Goal: Task Accomplishment & Management: Manage account settings

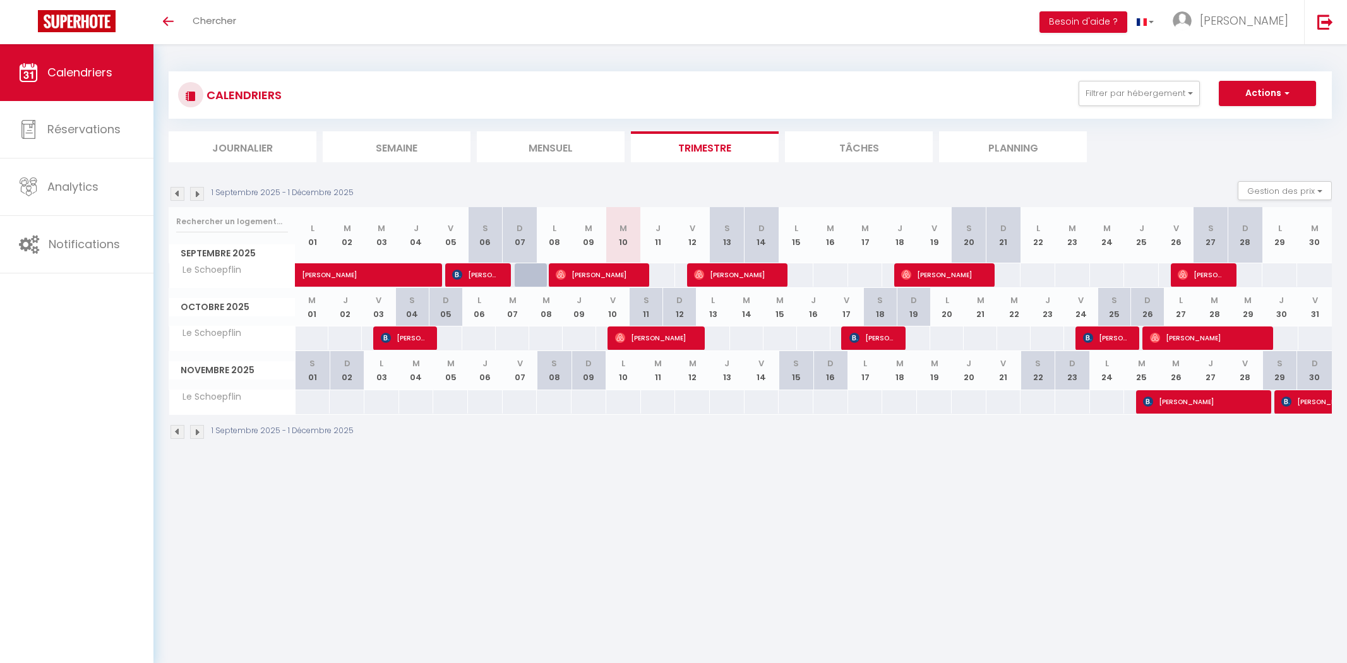
select select
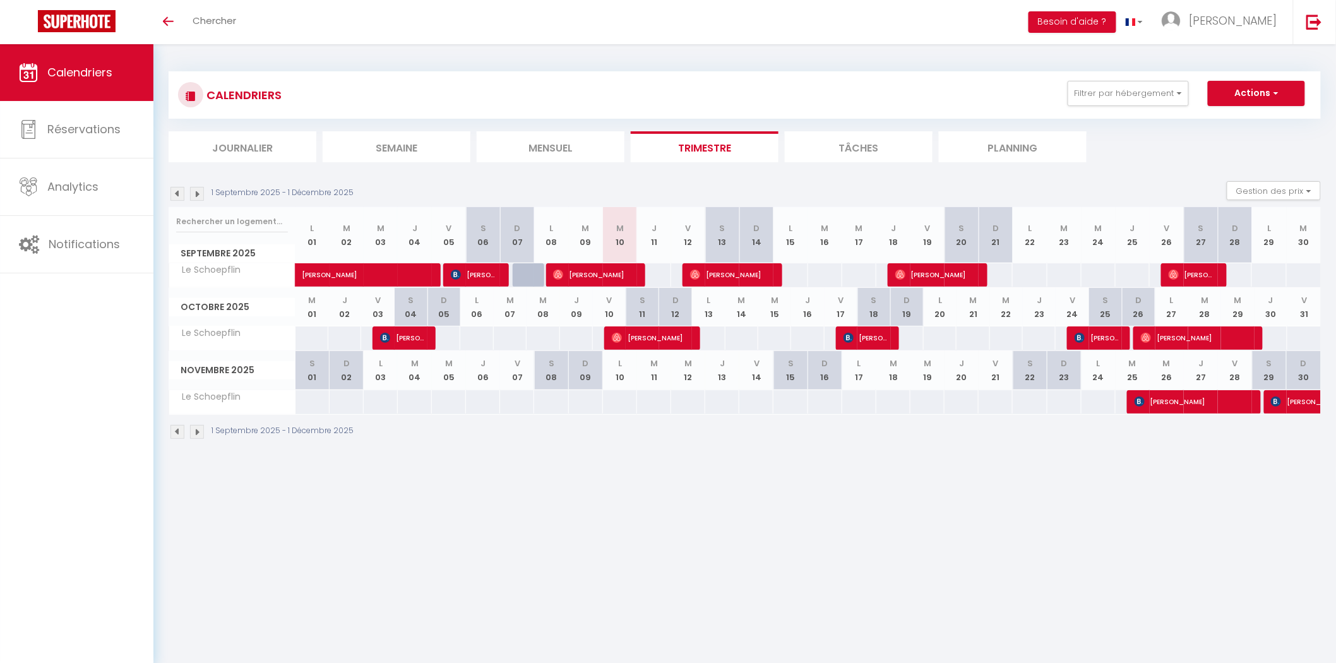
select select
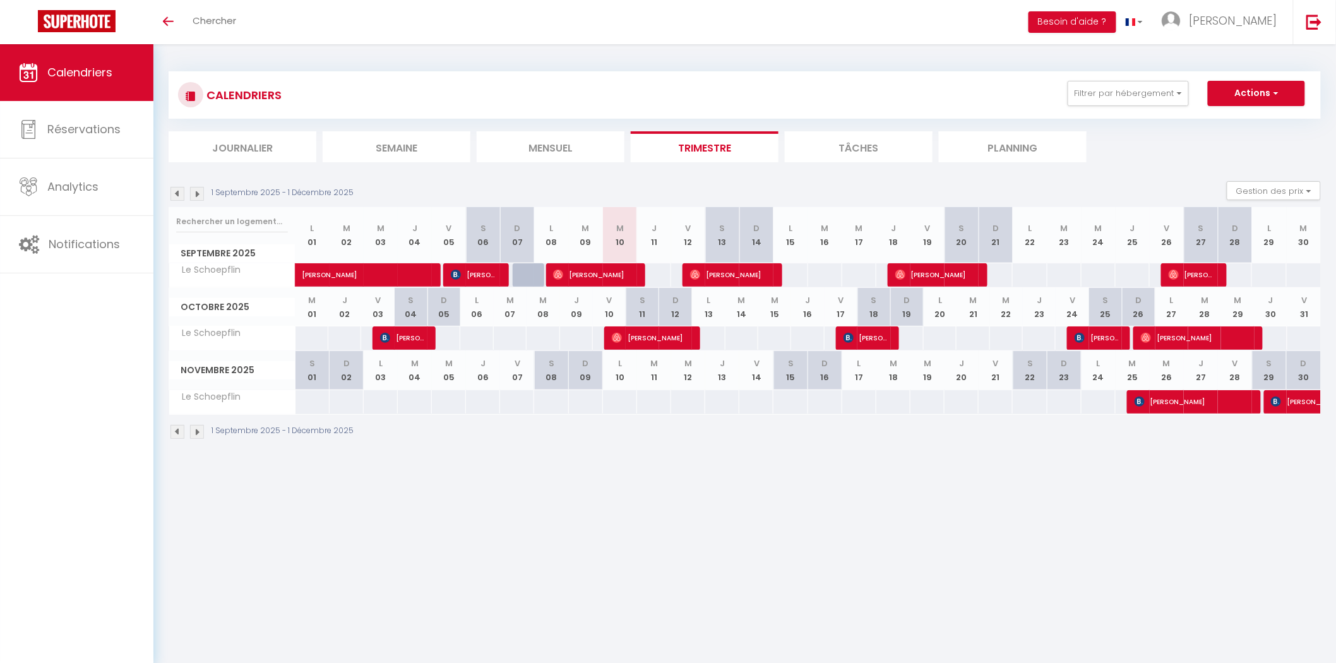
select select
click at [636, 342] on span "[PERSON_NAME]" at bounding box center [652, 338] width 80 height 24
select select "OK"
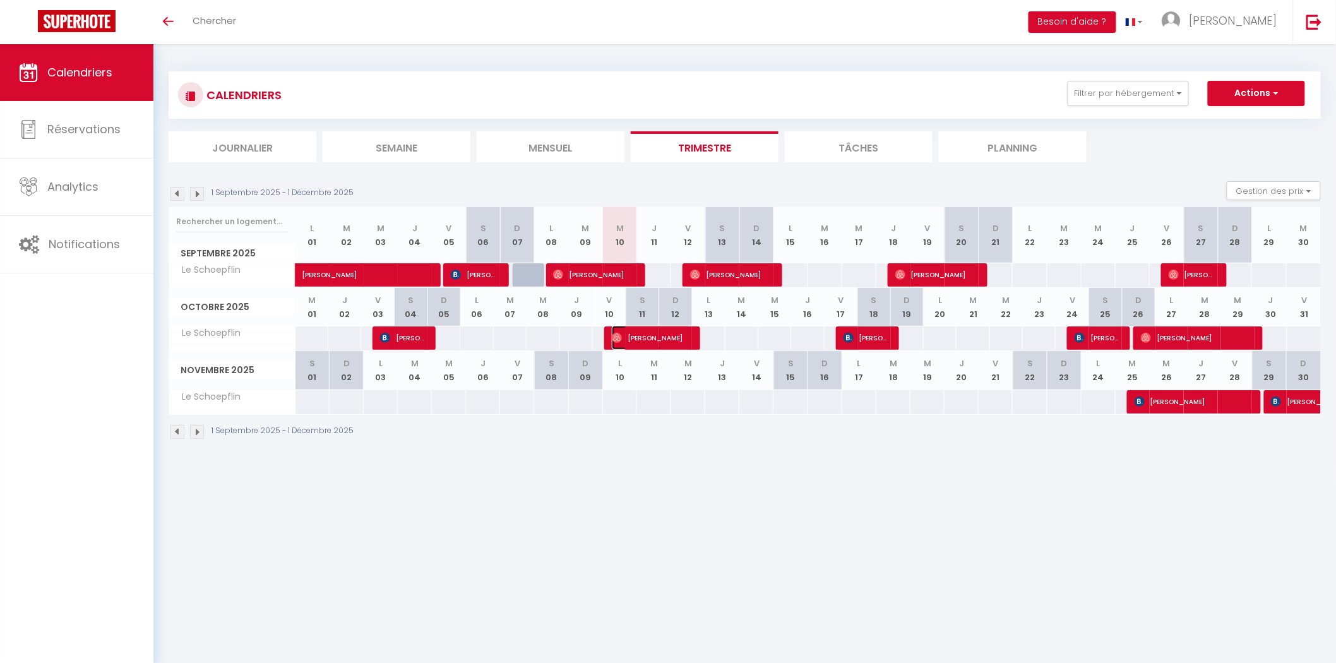
select select "0"
select select "1"
select select
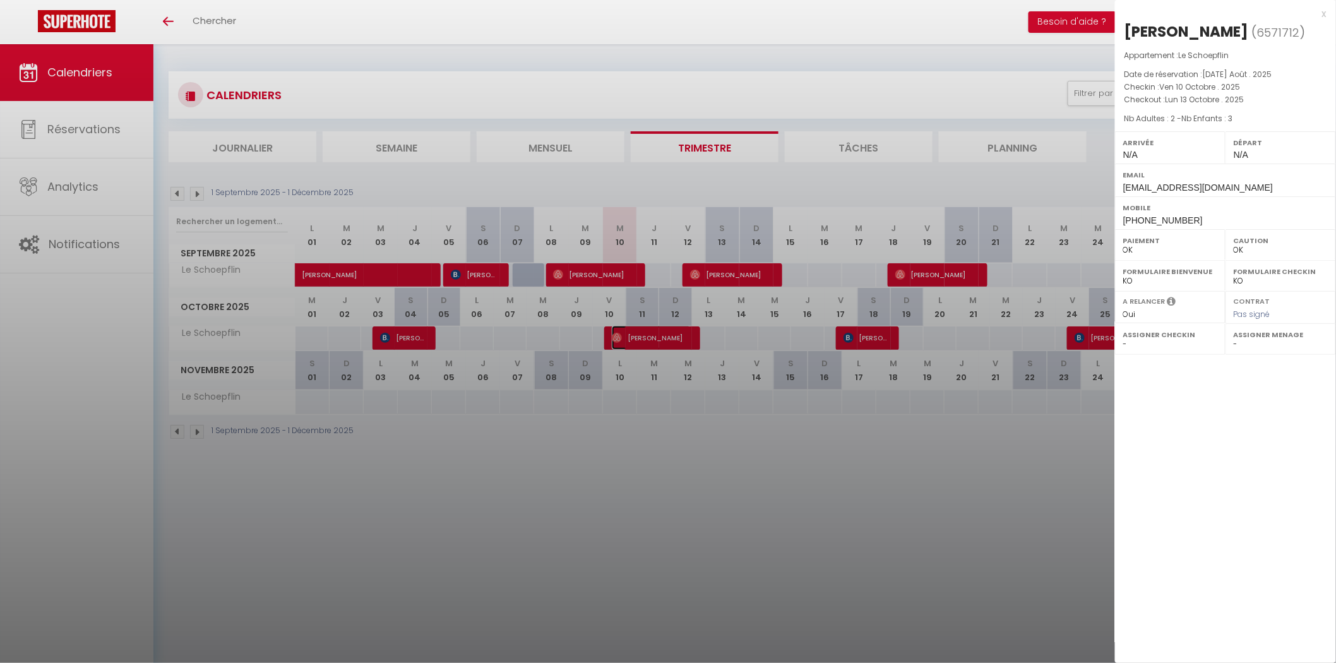
select select "14956"
click at [857, 341] on div at bounding box center [668, 331] width 1336 height 663
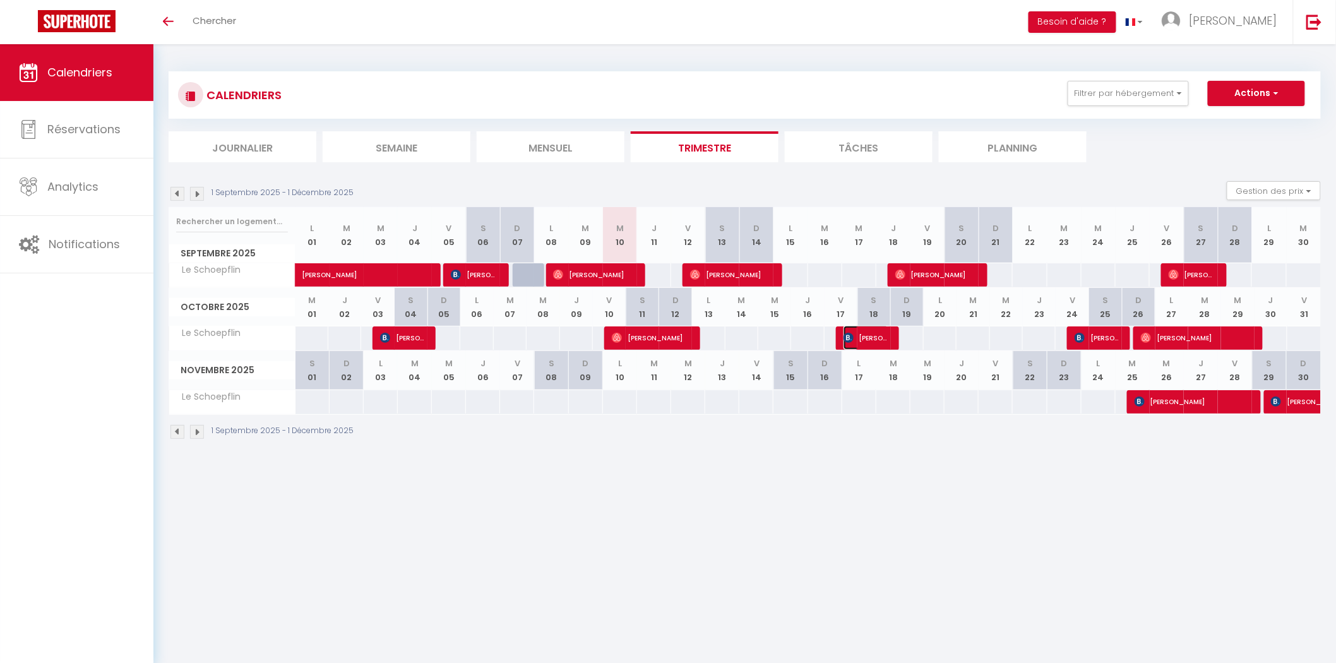
click at [857, 341] on span "[PERSON_NAME]" at bounding box center [866, 338] width 45 height 24
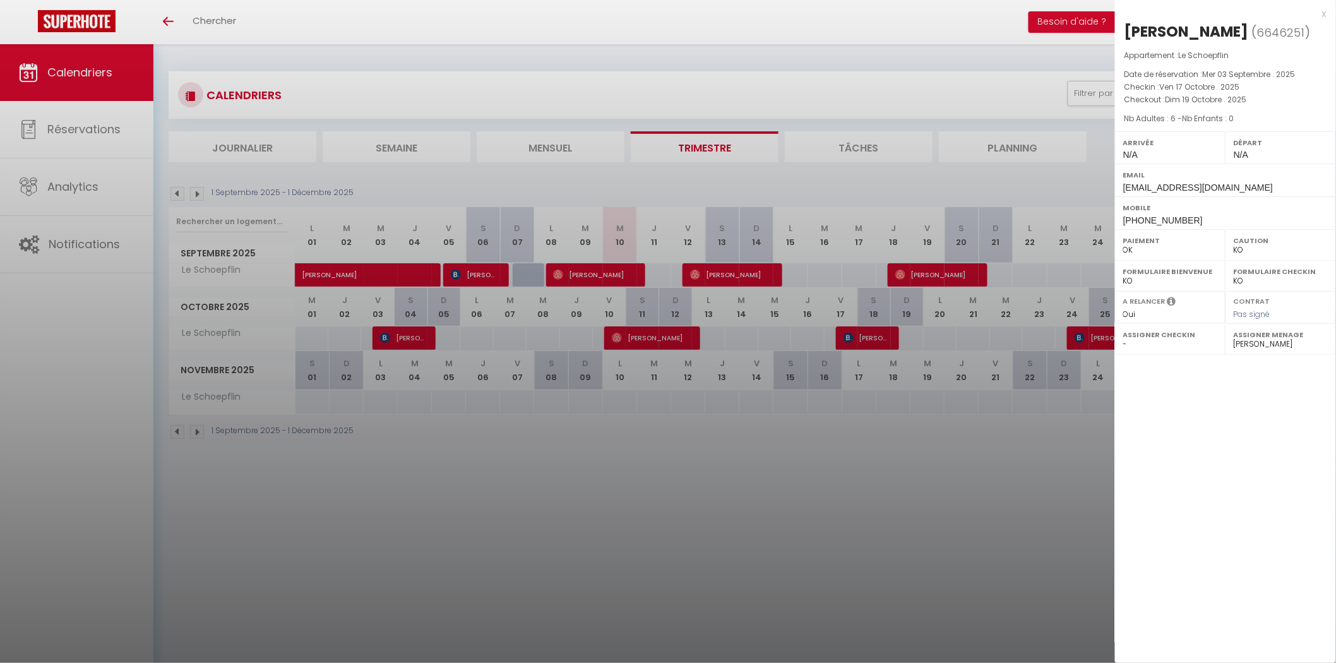
click at [840, 472] on div at bounding box center [668, 331] width 1336 height 663
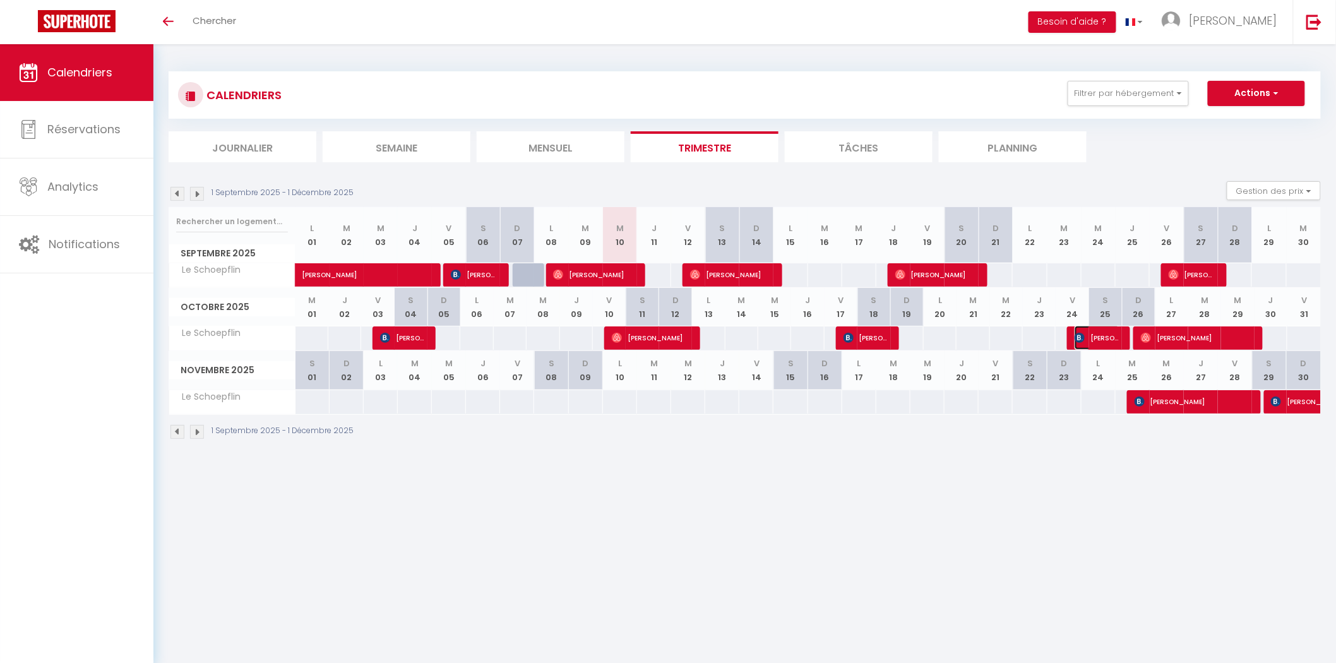
click at [1101, 342] on span "[PERSON_NAME]" at bounding box center [1097, 338] width 45 height 24
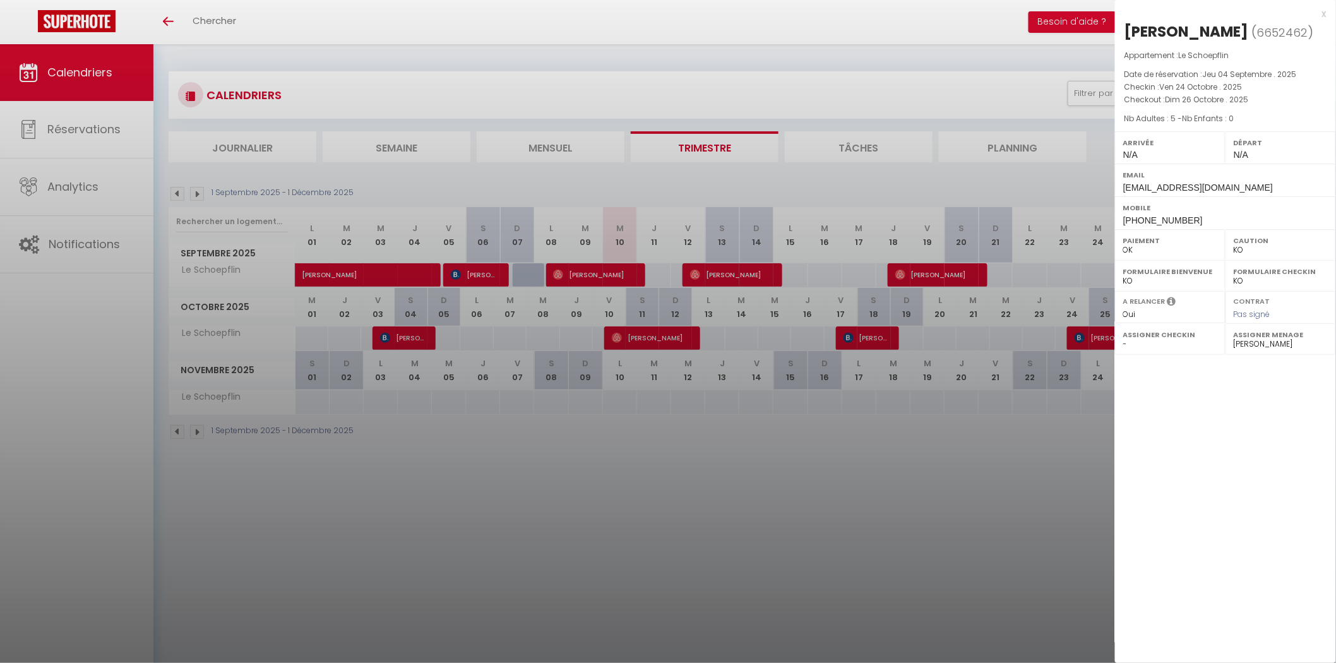
click at [1056, 474] on div at bounding box center [668, 331] width 1336 height 663
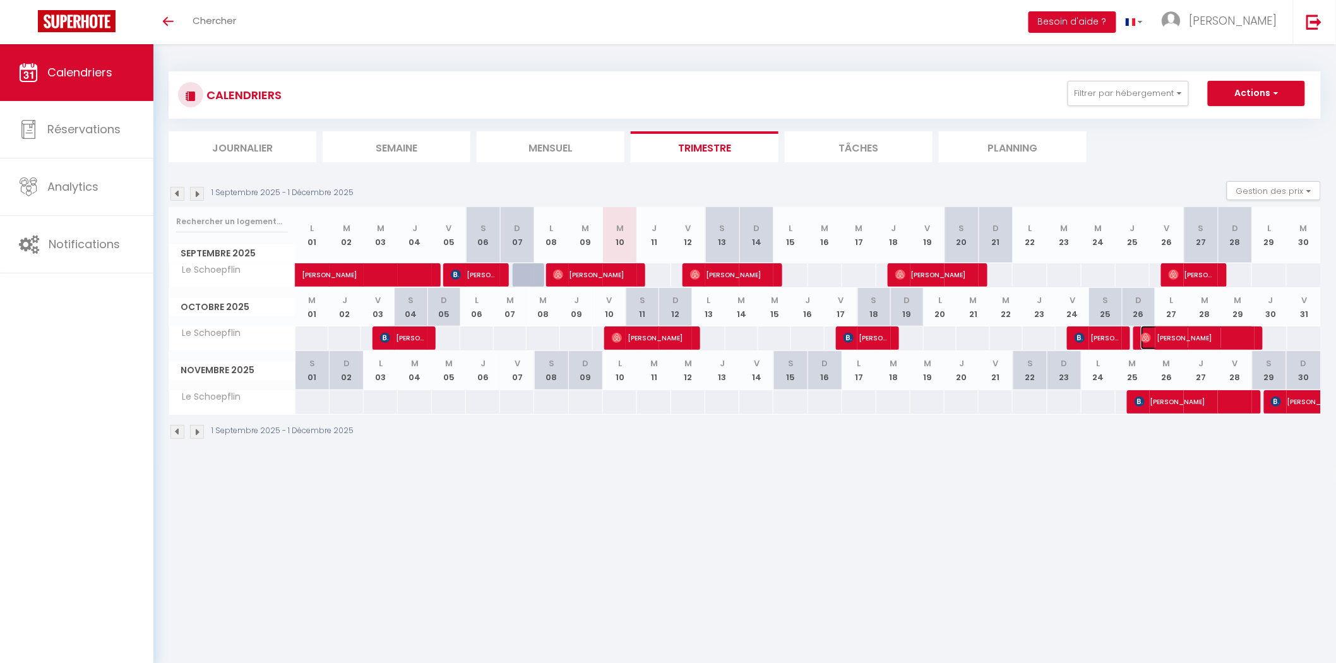
click at [1198, 337] on span "[PERSON_NAME]" at bounding box center [1198, 338] width 114 height 24
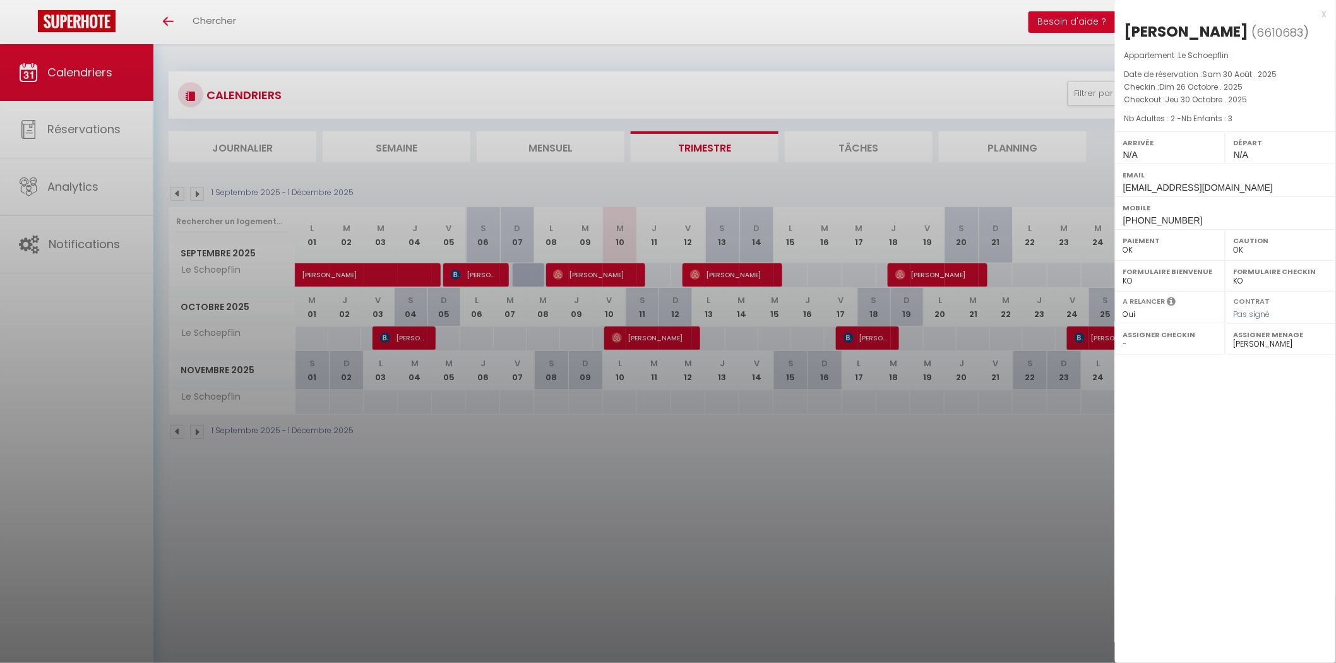
click at [826, 510] on div at bounding box center [668, 331] width 1336 height 663
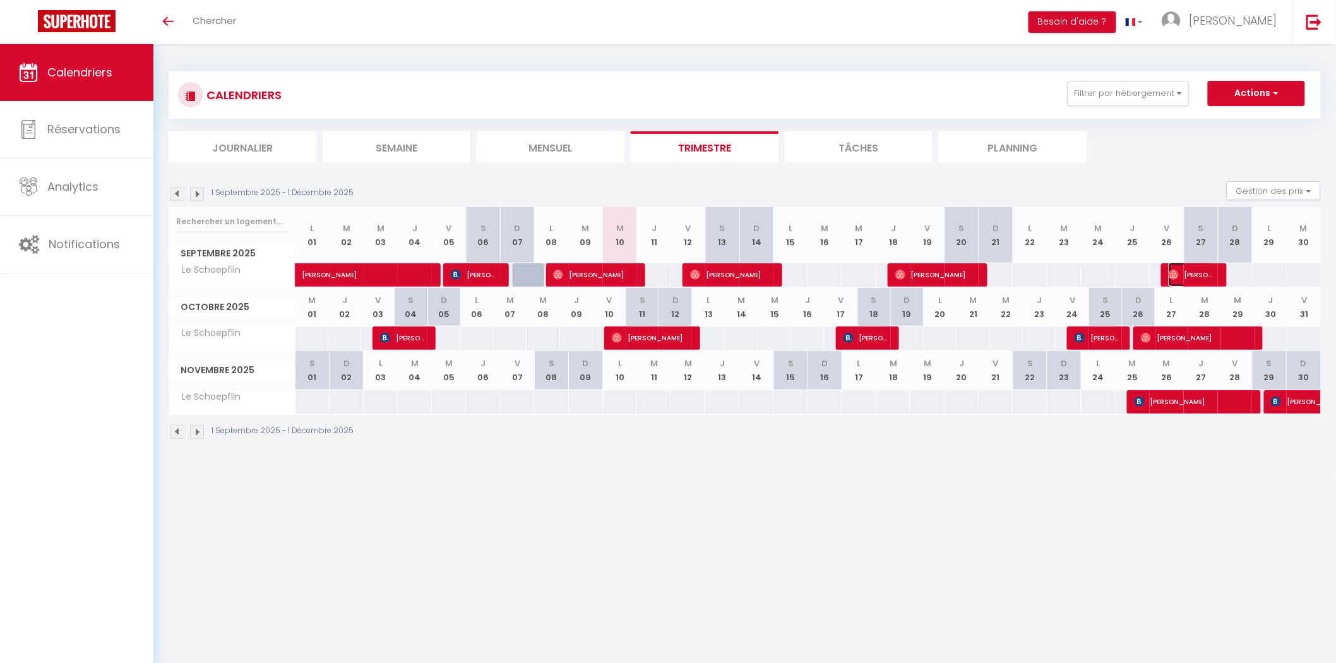
click at [1193, 278] on span "[PERSON_NAME]" at bounding box center [1191, 275] width 45 height 24
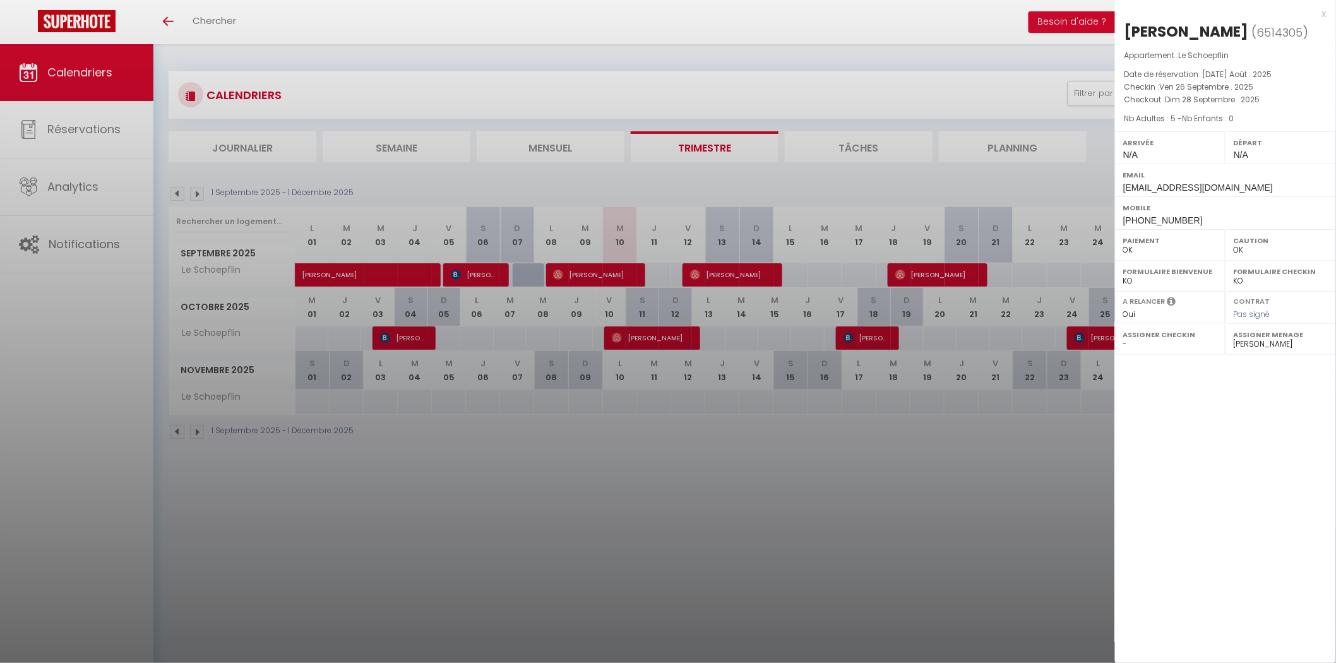
click at [777, 495] on div at bounding box center [668, 331] width 1336 height 663
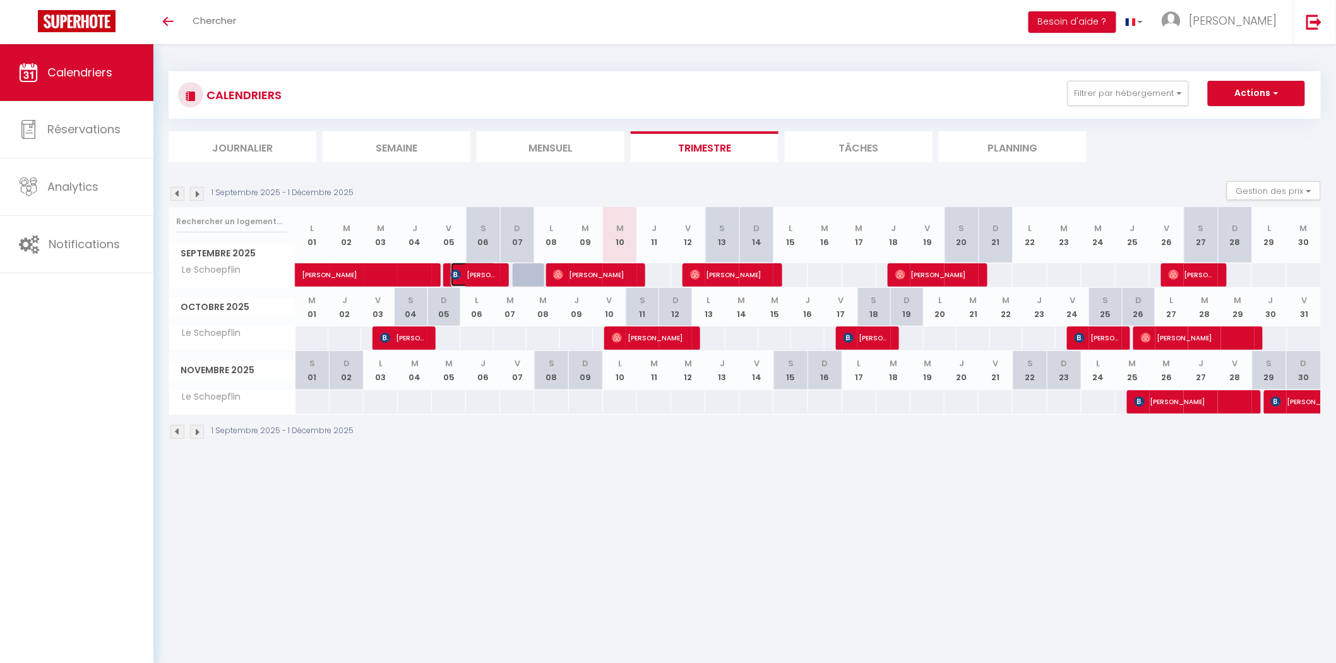
click at [480, 272] on span "[PERSON_NAME]" at bounding box center [473, 275] width 45 height 24
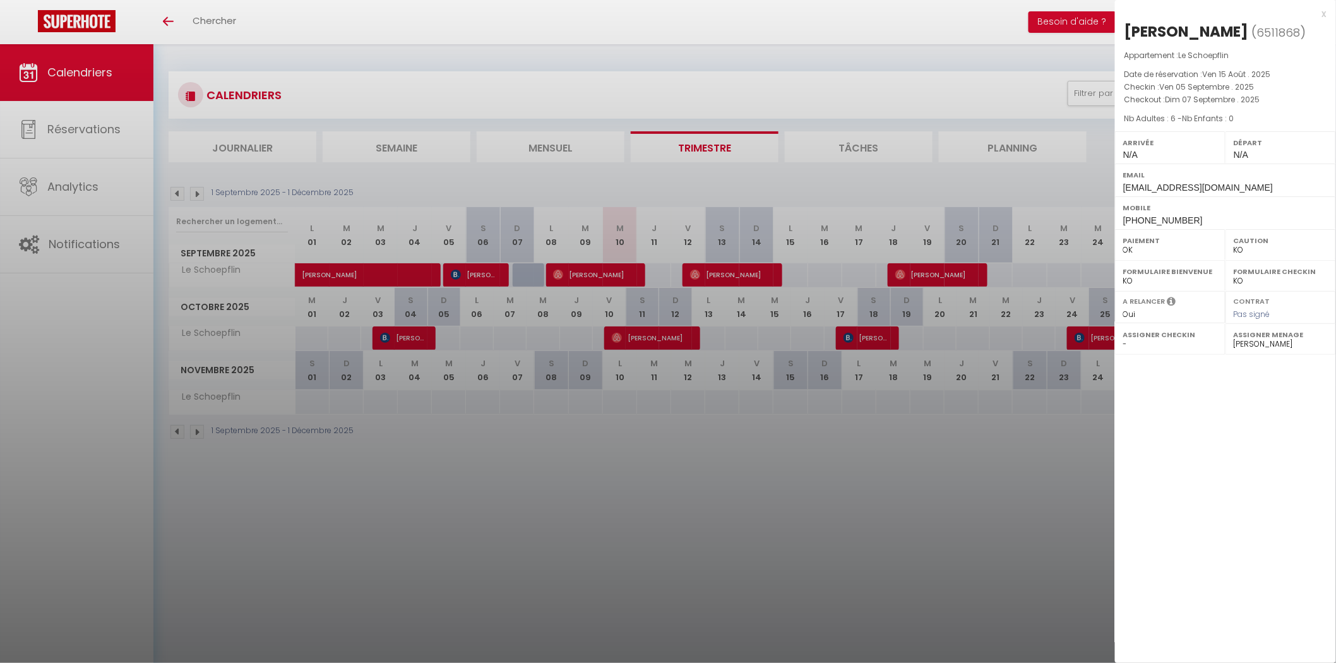
click at [581, 269] on div at bounding box center [668, 331] width 1336 height 663
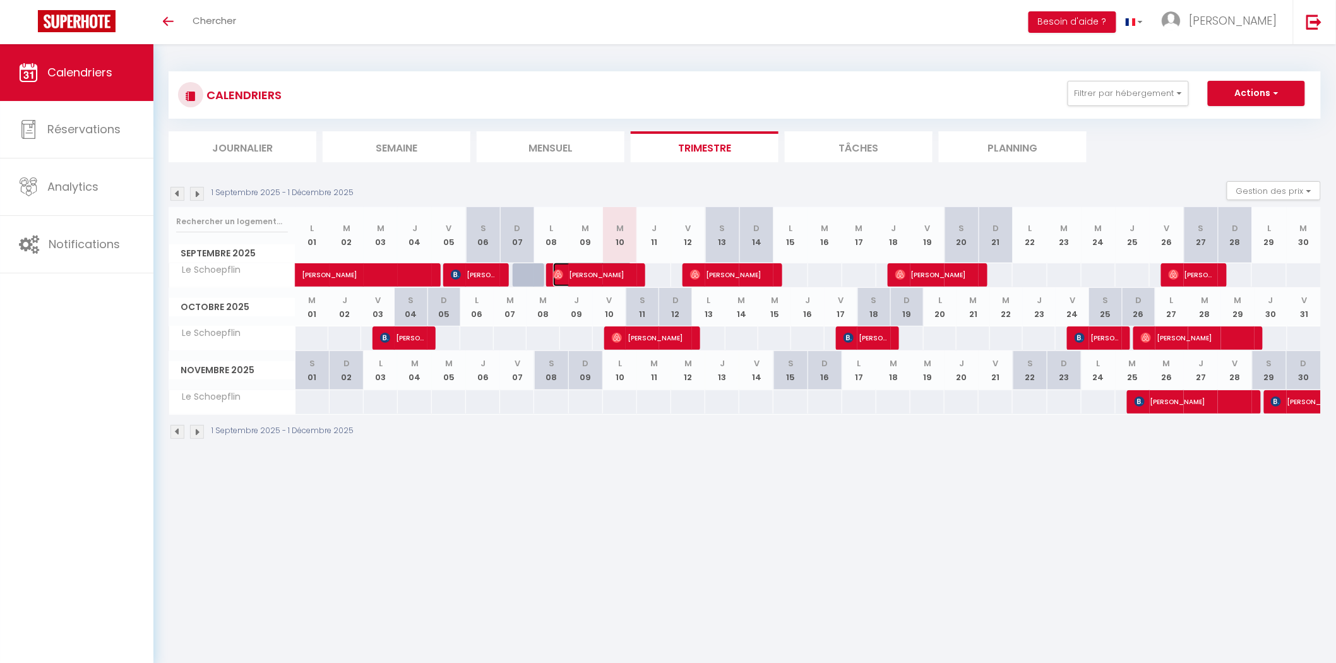
click at [581, 269] on span "[PERSON_NAME]" at bounding box center [593, 275] width 80 height 24
select select "OK"
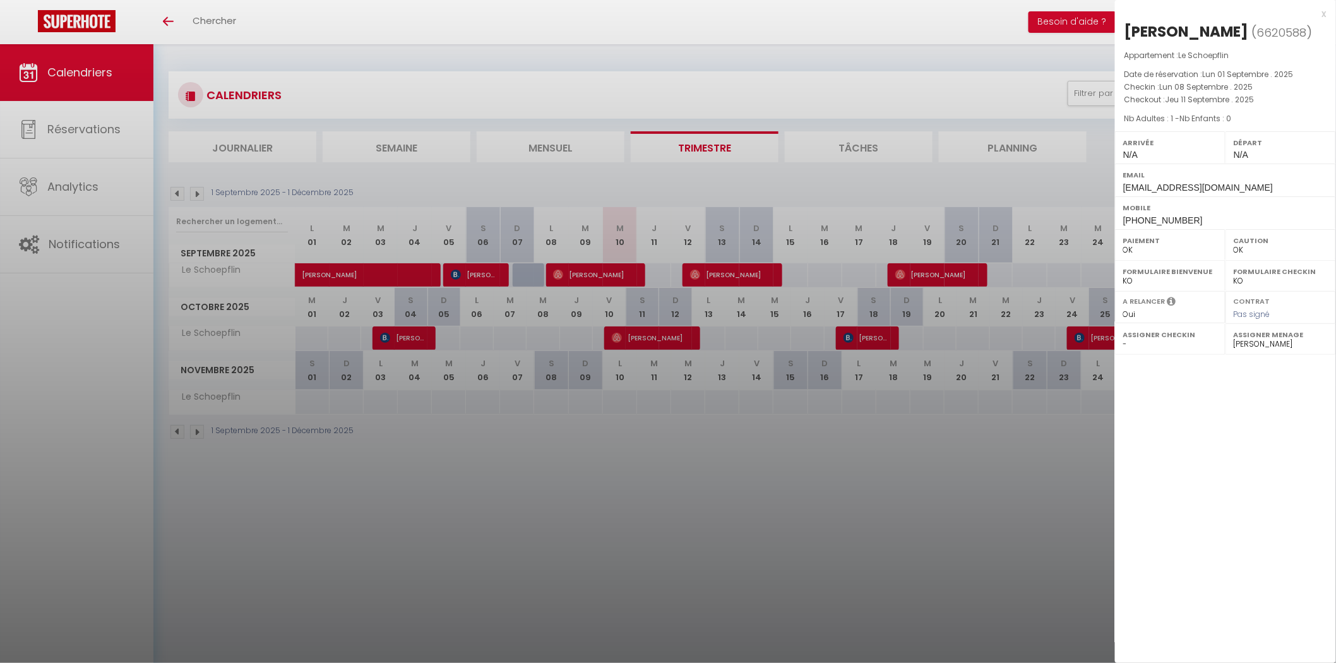
click at [581, 269] on div at bounding box center [668, 331] width 1336 height 663
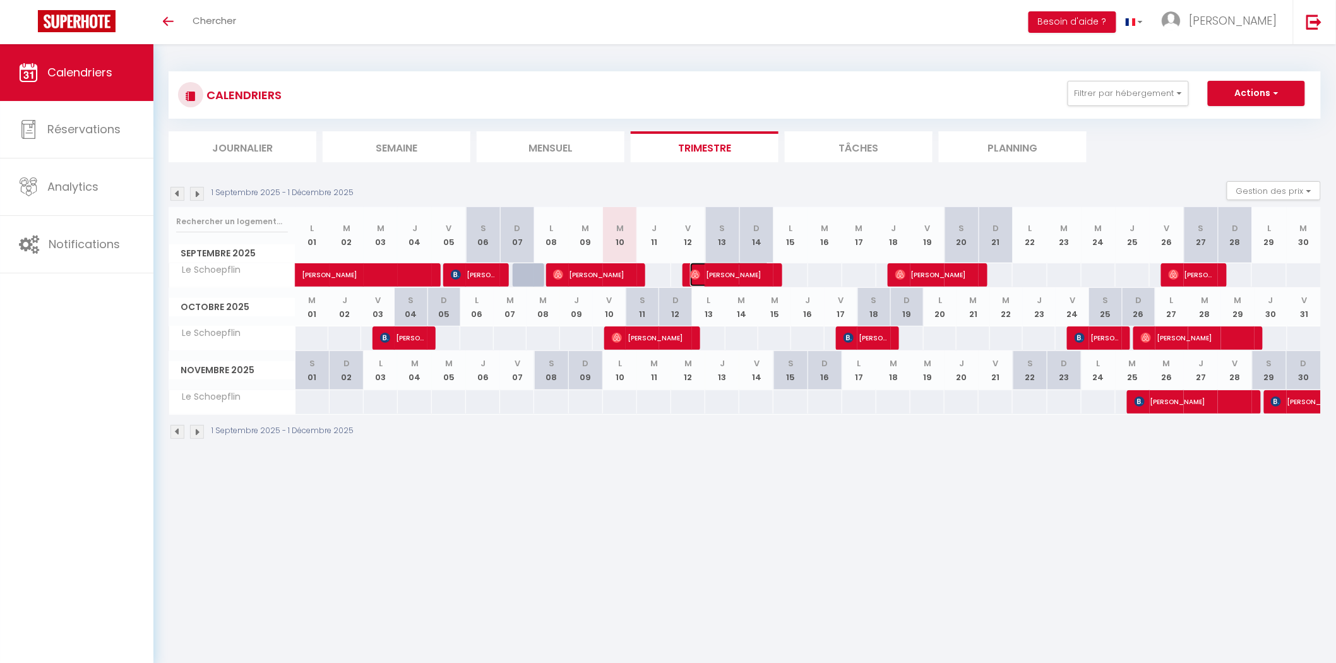
click at [748, 268] on span "[PERSON_NAME]" at bounding box center [730, 275] width 80 height 24
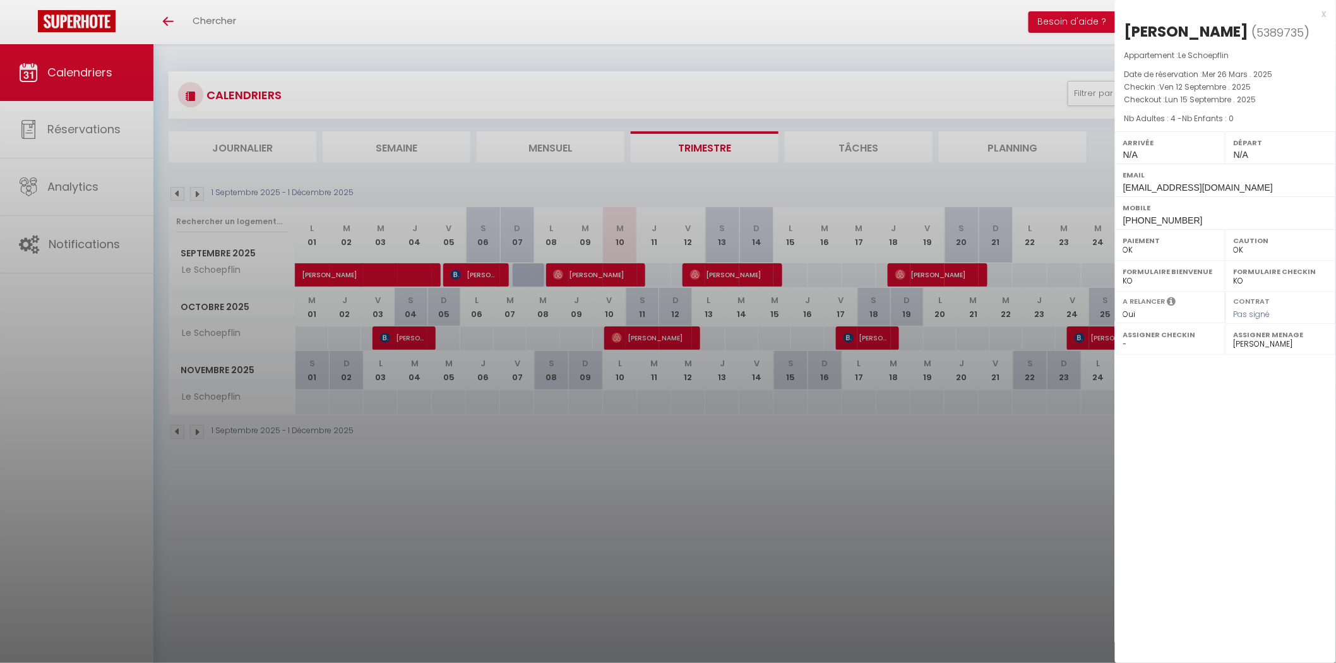
click at [748, 268] on div at bounding box center [668, 331] width 1336 height 663
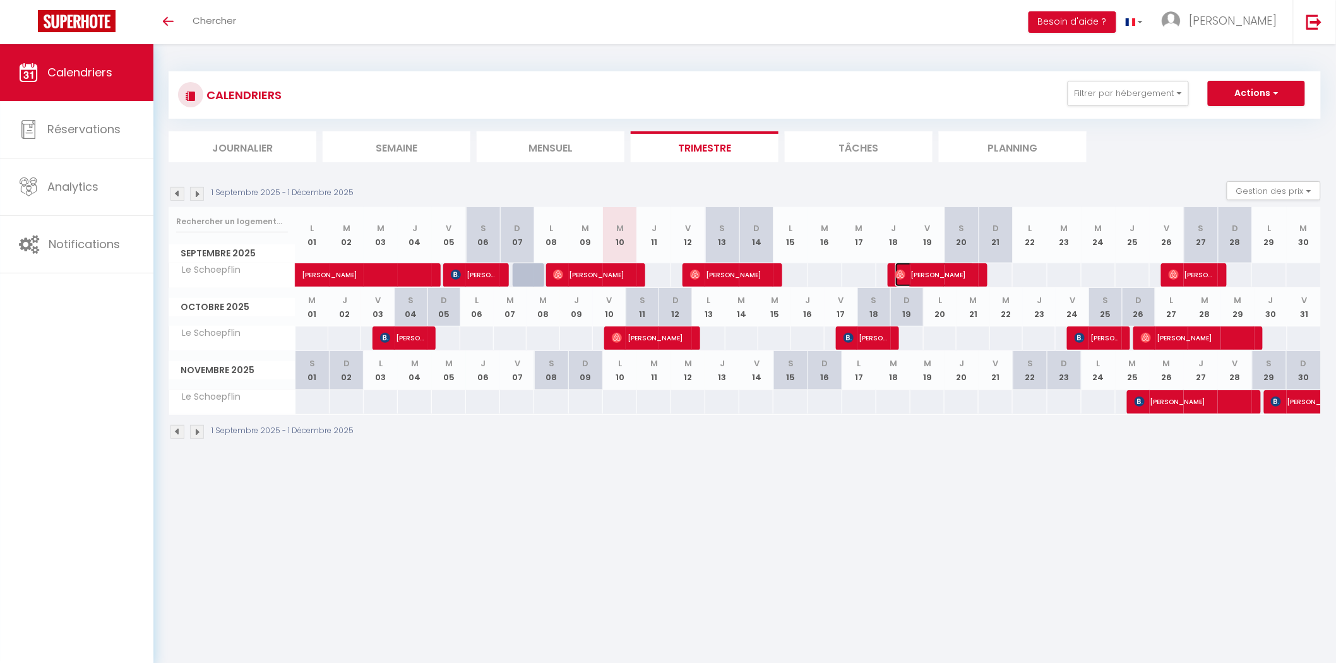
click at [924, 271] on span "[PERSON_NAME]" at bounding box center [935, 275] width 80 height 24
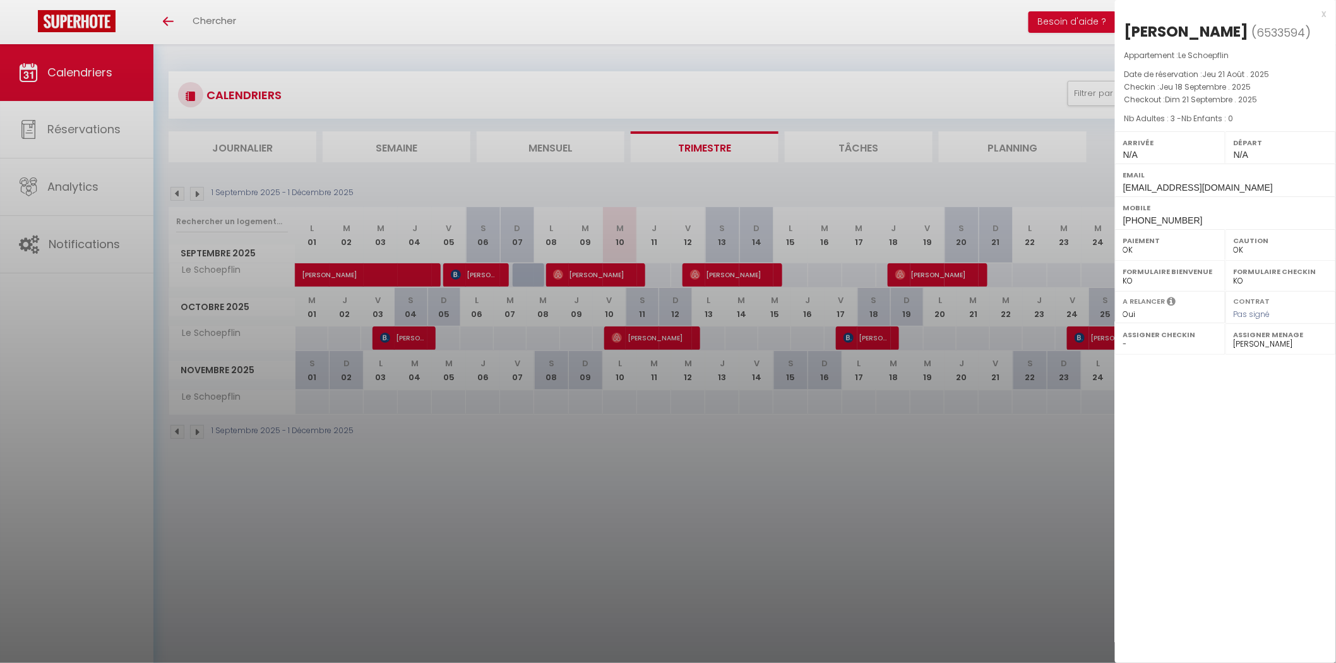
drag, startPoint x: 924, startPoint y: 271, endPoint x: 922, endPoint y: 282, distance: 10.3
click at [924, 272] on div at bounding box center [668, 331] width 1336 height 663
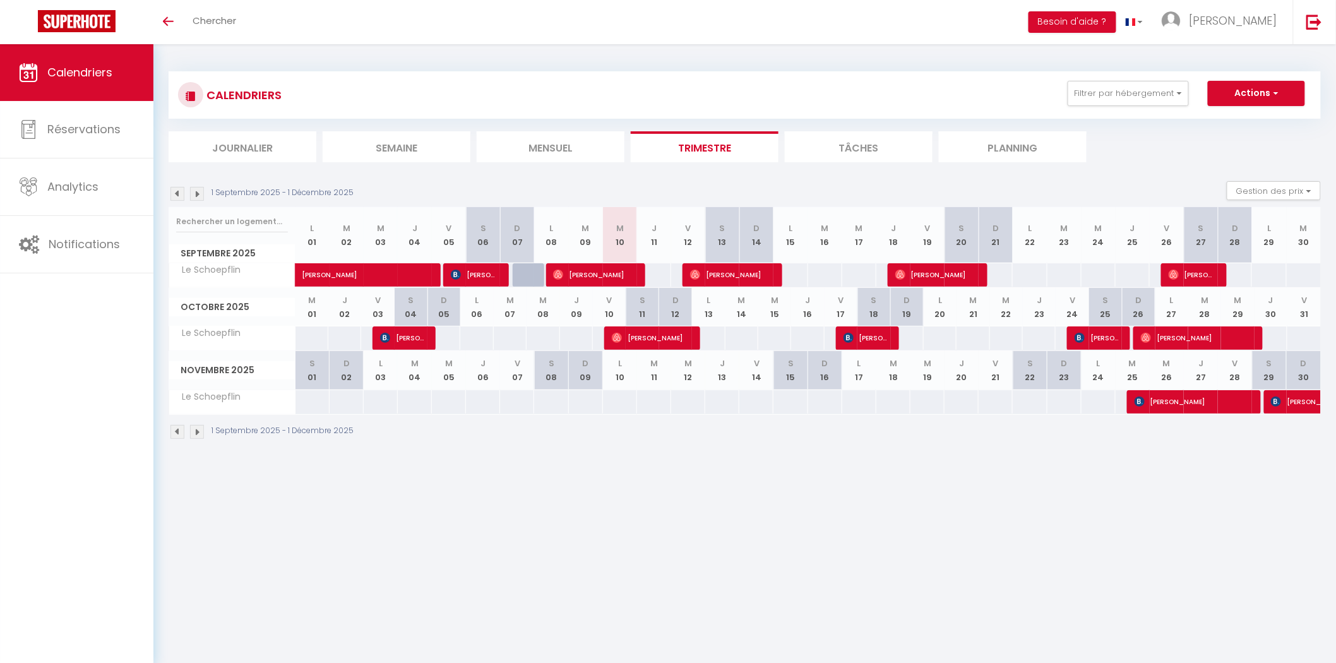
click at [531, 556] on body "🟢 Des questions ou besoin d'assistance pour la migration AirBnB? Connectez-vous…" at bounding box center [668, 375] width 1336 height 663
